Goal: Check status: Check status

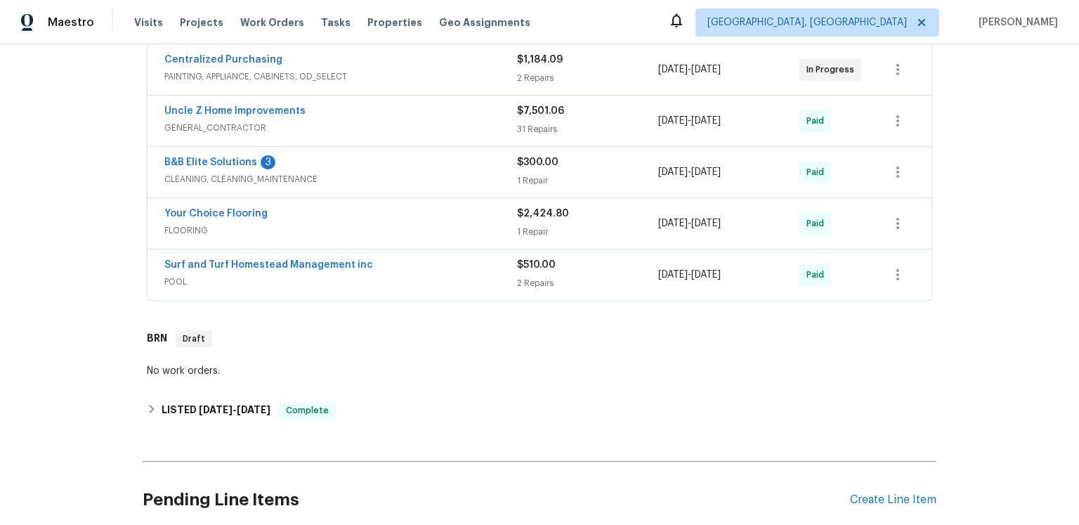
scroll to position [277, 0]
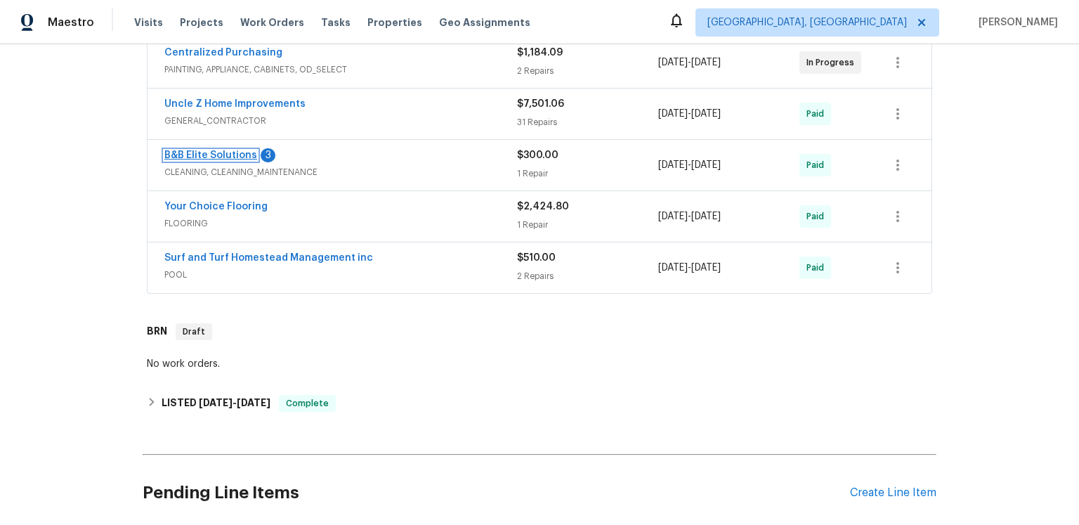
click at [240, 160] on link "B&B Elite Solutions" at bounding box center [210, 155] width 93 height 10
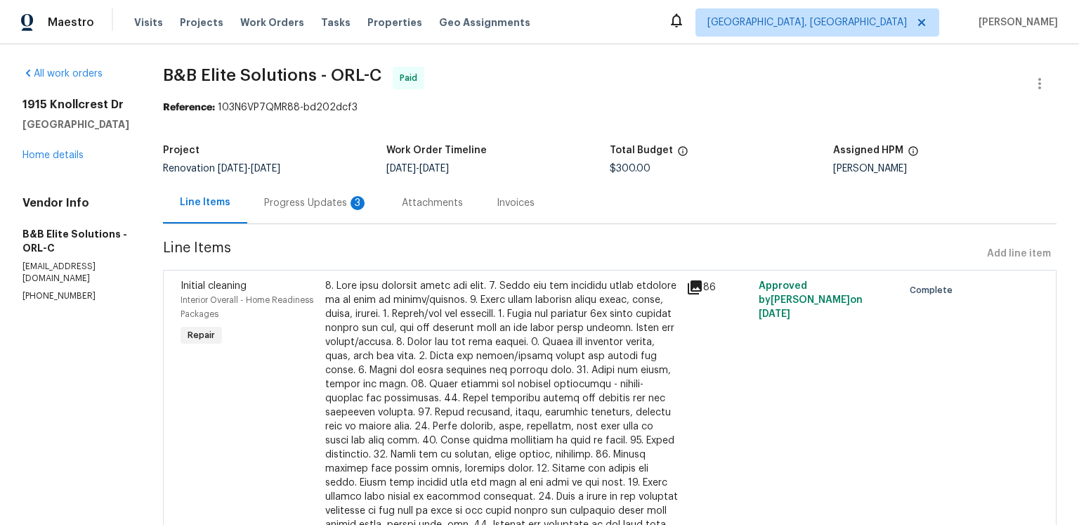
click at [368, 210] on div "Progress Updates 3" at bounding box center [316, 203] width 104 height 14
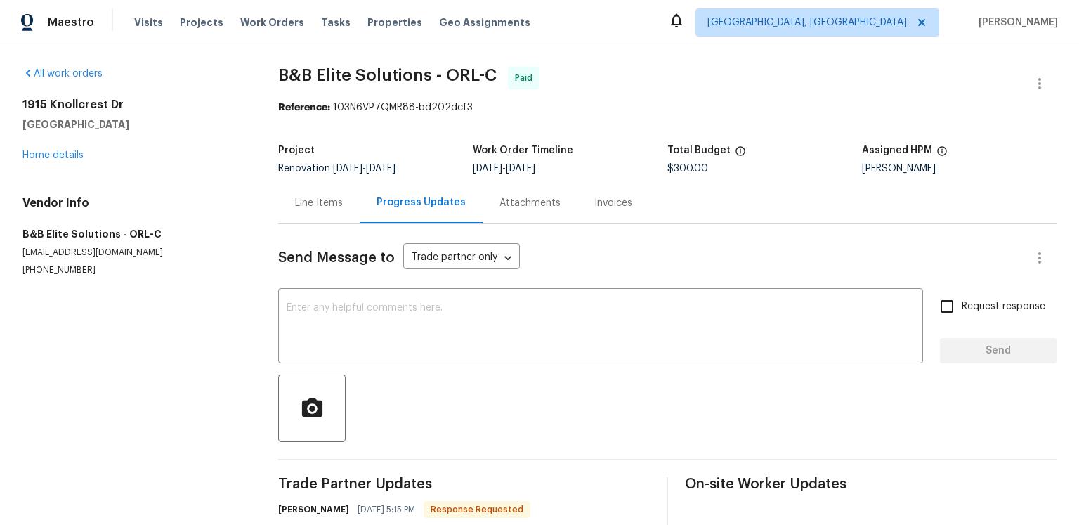
click at [343, 210] on div "Line Items" at bounding box center [319, 203] width 48 height 14
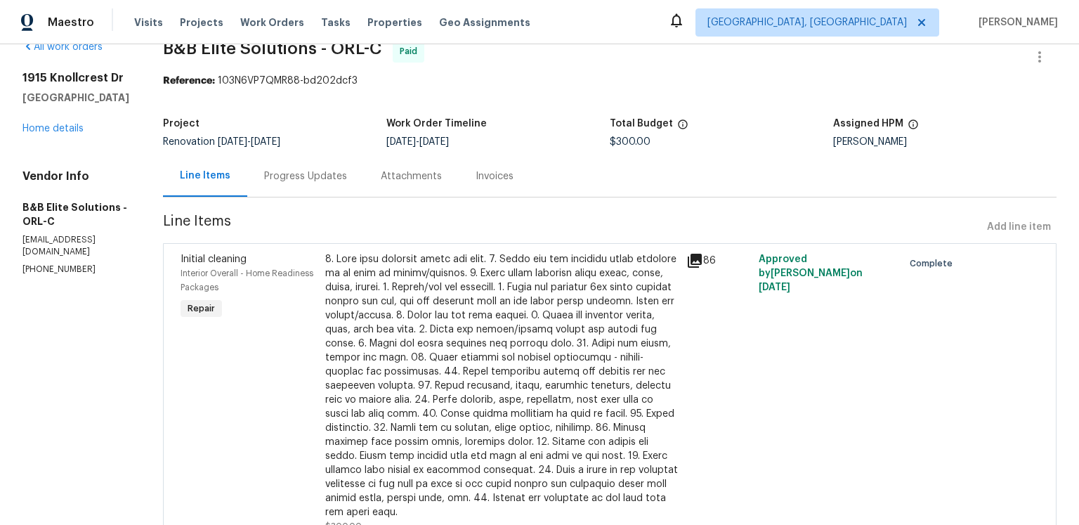
scroll to position [20, 0]
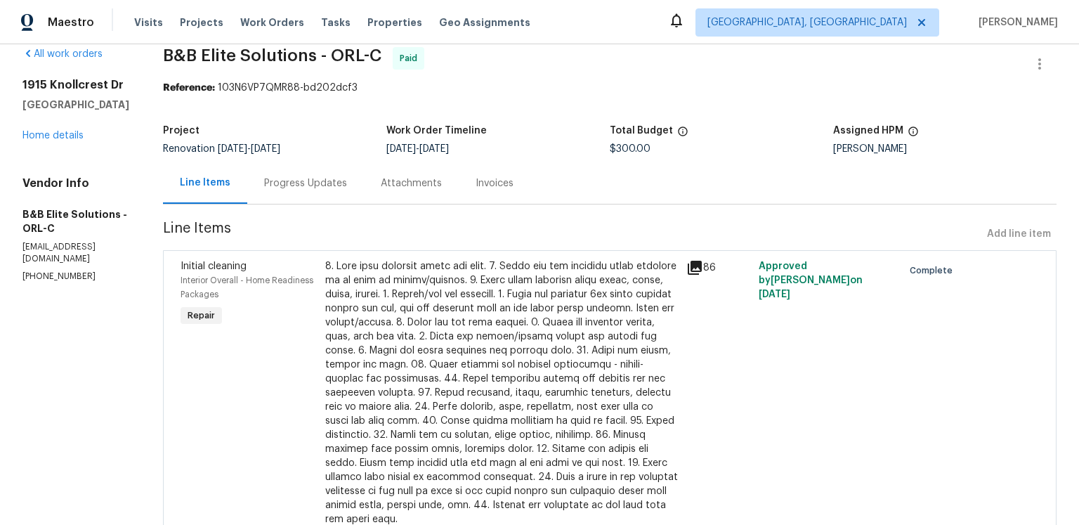
click at [347, 190] on div "Progress Updates" at bounding box center [305, 183] width 83 height 14
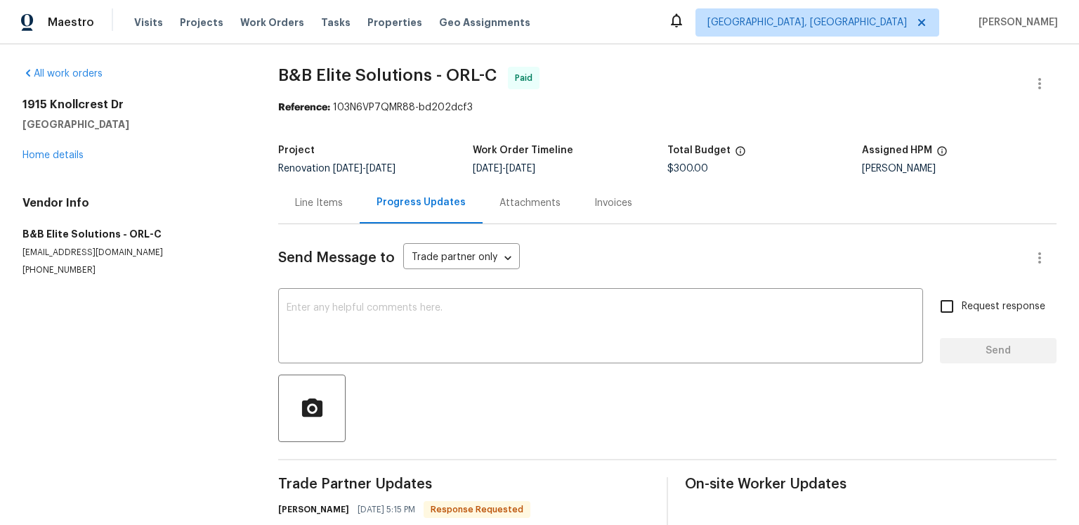
click at [658, 98] on span "B&B Elite Solutions - ORL-C Paid" at bounding box center [650, 84] width 745 height 34
